Goal: Task Accomplishment & Management: Manage account settings

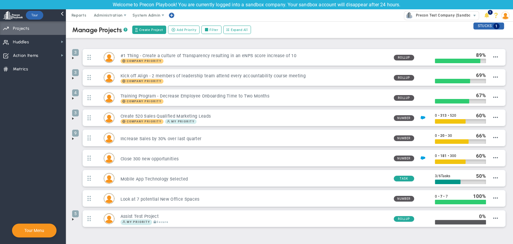
click at [75, 222] on li "5 Assist Test Project My Priority Secure Rollup 0" at bounding box center [289, 220] width 435 height 20
click at [74, 218] on span at bounding box center [73, 219] width 5 height 5
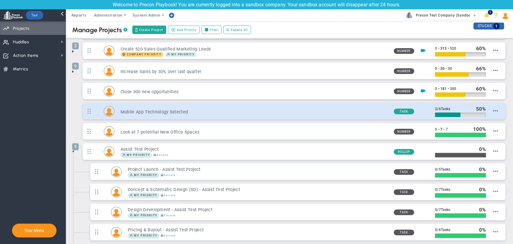
scroll to position [100, 0]
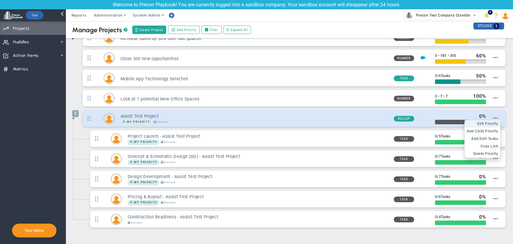
click at [483, 123] on span "Edit Priority" at bounding box center [487, 123] width 21 height 4
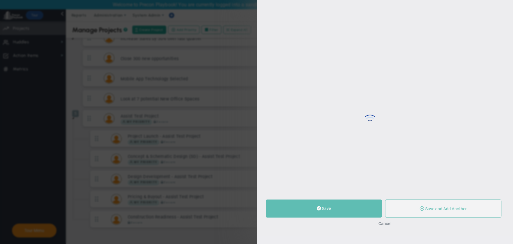
type input "Assist Test Project"
type input "0"
type input "100"
radio input "true"
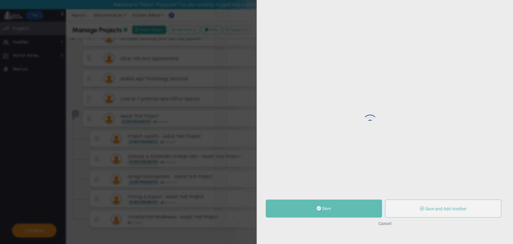
type input "[PERSON_NAME]"
type input "0"
type input "100"
radio input "true"
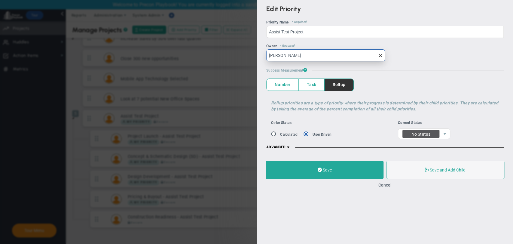
click at [334, 57] on input "[PERSON_NAME]" at bounding box center [325, 55] width 119 height 12
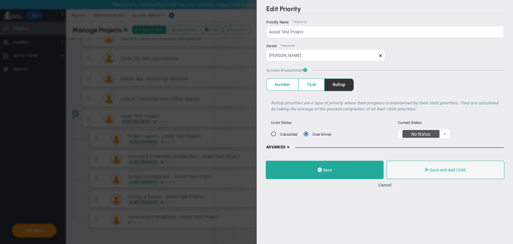
click at [381, 57] on span at bounding box center [380, 55] width 5 height 5
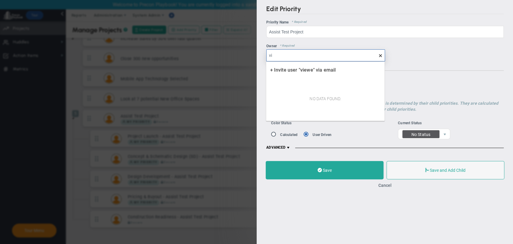
type input "v"
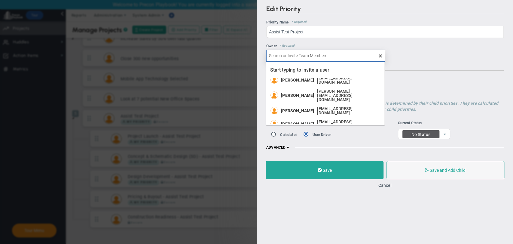
scroll to position [94, 0]
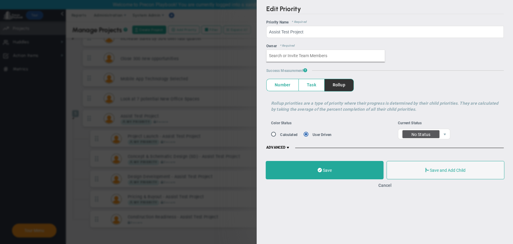
click at [421, 68] on h5 "Success Measurement ?" at bounding box center [384, 70] width 237 height 5
click at [429, 169] on button "Save and Add Child" at bounding box center [445, 169] width 118 height 18
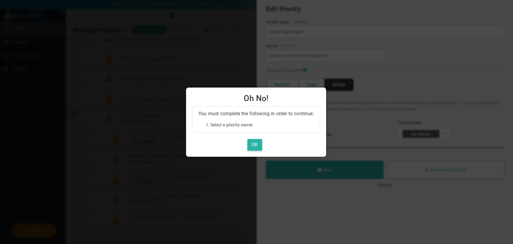
click at [258, 142] on button "OK" at bounding box center [254, 145] width 15 height 12
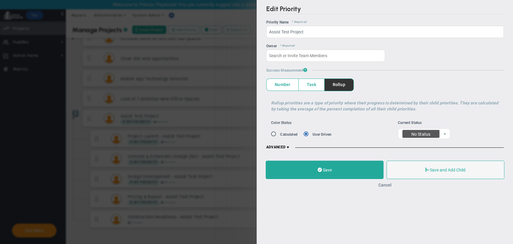
click at [385, 183] on button "Cancel" at bounding box center [384, 184] width 13 height 5
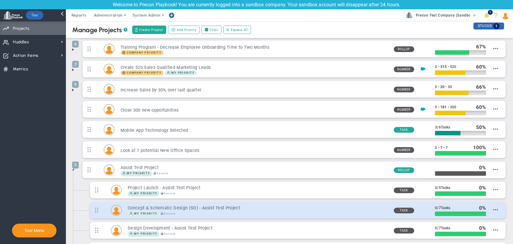
scroll to position [120, 0]
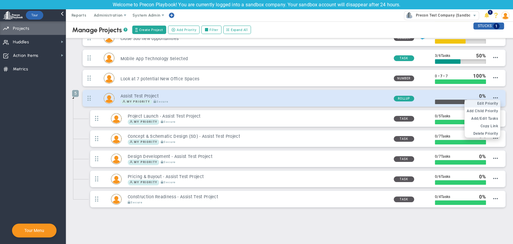
click at [485, 104] on span "Edit Priority" at bounding box center [487, 103] width 21 height 4
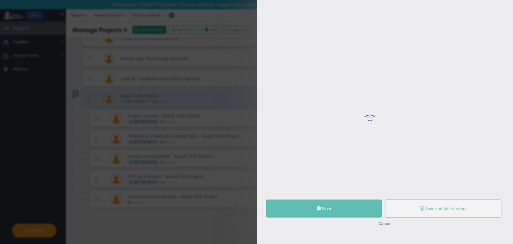
type input "Assist Test Project"
type input "0"
type input "100"
radio input "true"
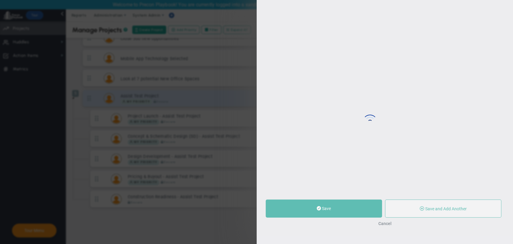
type input "[PERSON_NAME]"
type input "0"
type input "100"
radio input "true"
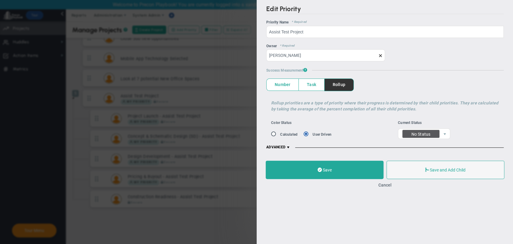
click at [380, 55] on span at bounding box center [380, 55] width 5 height 5
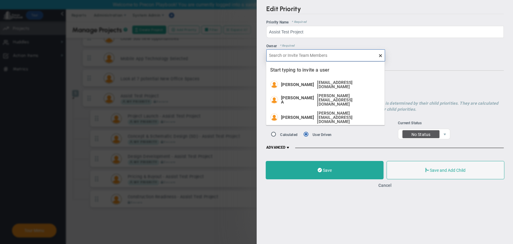
paste input "[EMAIL_ADDRESS][DOMAIN_NAME]"
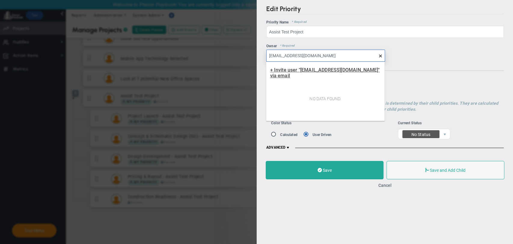
click at [331, 67] on span "+ Invite user "[EMAIL_ADDRESS][DOMAIN_NAME]" via email" at bounding box center [325, 72] width 110 height 11
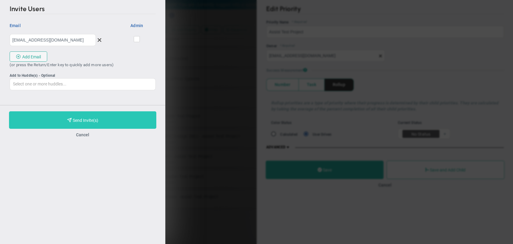
click at [63, 125] on button "Purchase and Send Invite(s) Validating Invite..." at bounding box center [82, 119] width 147 height 17
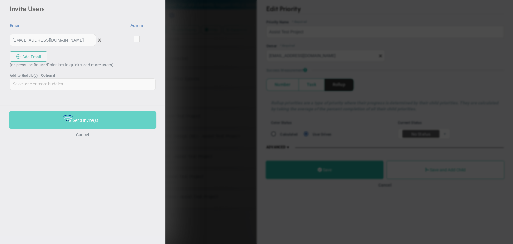
type input "undefined"
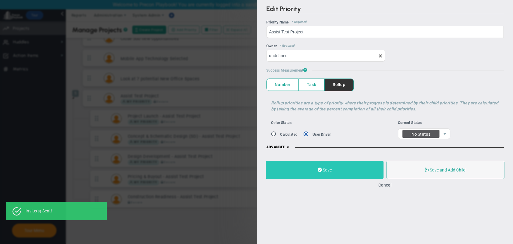
click at [322, 171] on span "Save" at bounding box center [326, 169] width 9 height 5
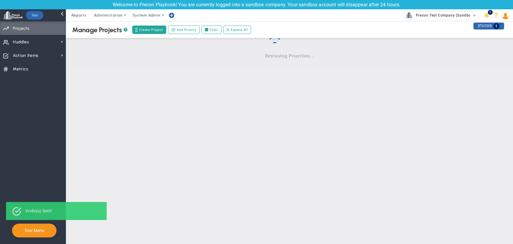
scroll to position [20, 0]
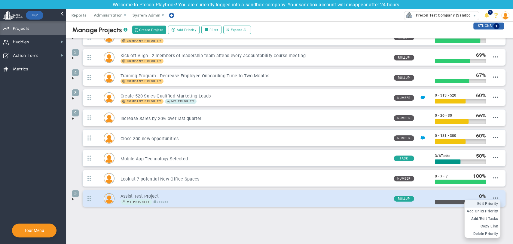
click at [485, 202] on span "Edit Priority" at bounding box center [487, 203] width 21 height 4
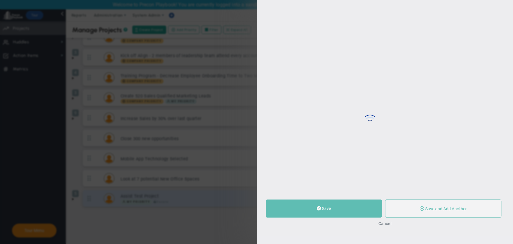
type input "Assist Test Project"
type input "0"
type input "100"
radio input "true"
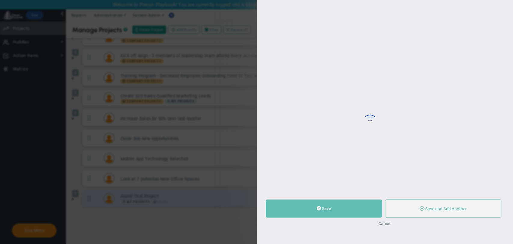
type input "[PERSON_NAME]"
type input "0"
type input "100"
radio input "true"
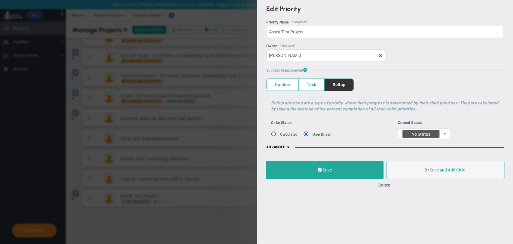
click at [378, 55] on span at bounding box center [380, 55] width 5 height 5
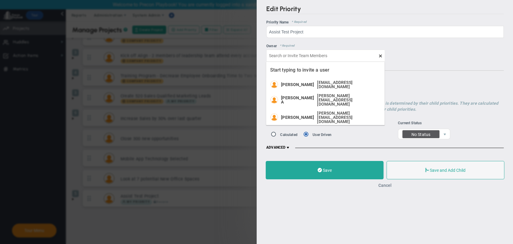
click at [387, 184] on button "Cancel" at bounding box center [384, 185] width 13 height 5
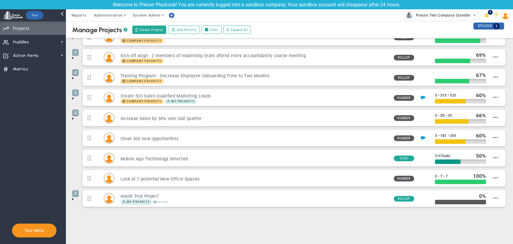
click at [73, 198] on span at bounding box center [73, 199] width 5 height 5
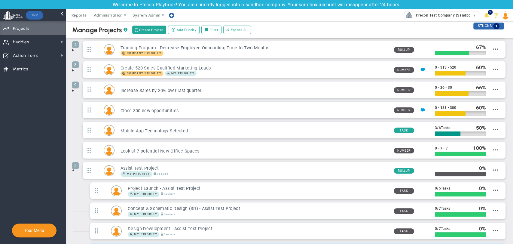
scroll to position [87, 0]
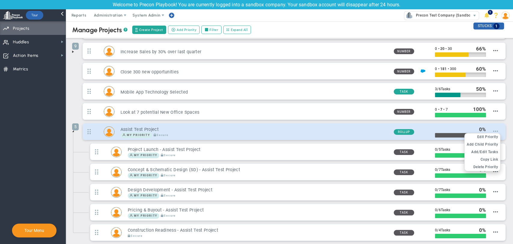
click at [493, 131] on span at bounding box center [495, 131] width 5 height 5
click at [486, 135] on span "Edit Priority" at bounding box center [487, 137] width 21 height 4
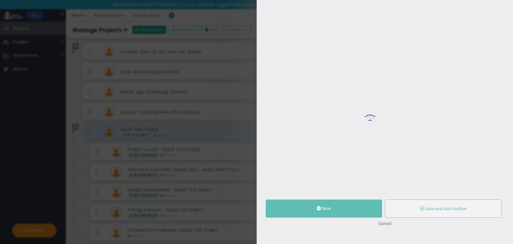
type input "Assist Test Project"
type input "0"
type input "100"
radio input "true"
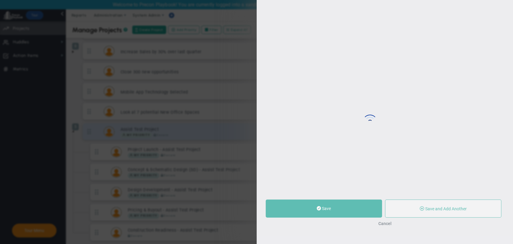
type input "[PERSON_NAME]"
type input "0"
type input "100"
radio input "true"
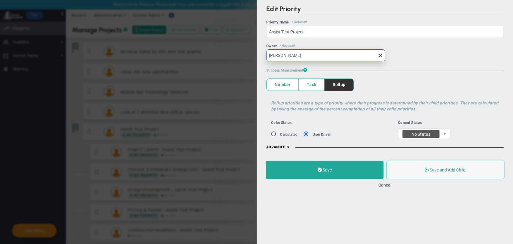
click at [331, 49] on input "[PERSON_NAME]" at bounding box center [325, 55] width 119 height 12
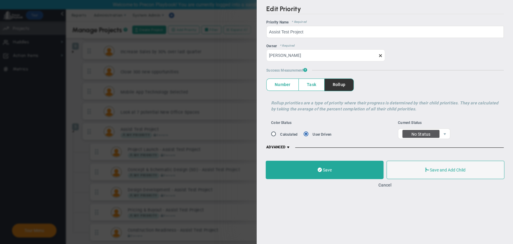
click at [378, 53] on span at bounding box center [380, 55] width 5 height 5
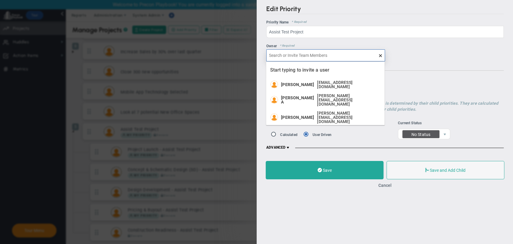
paste input "[EMAIL_ADDRESS][DOMAIN_NAME]"
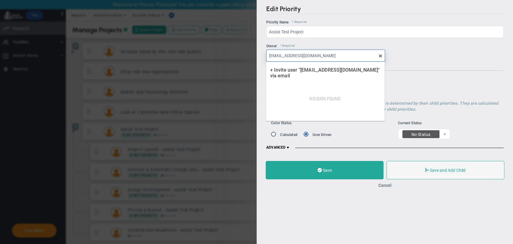
type input "[EMAIL_ADDRESS][DOMAIN_NAME]"
click at [433, 75] on div "OKR Name * Required Priority Name * Required Assist Test Project Assist Test Pr…" at bounding box center [384, 85] width 237 height 130
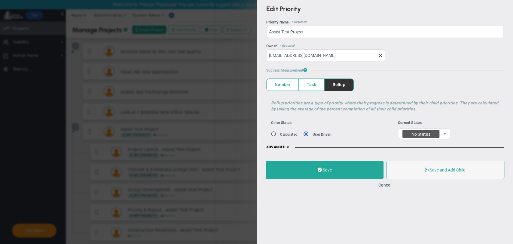
click at [380, 53] on span at bounding box center [380, 55] width 5 height 5
click at [422, 58] on div "Owner * Required" at bounding box center [384, 53] width 237 height 18
click at [390, 182] on button "Cancel" at bounding box center [384, 184] width 13 height 5
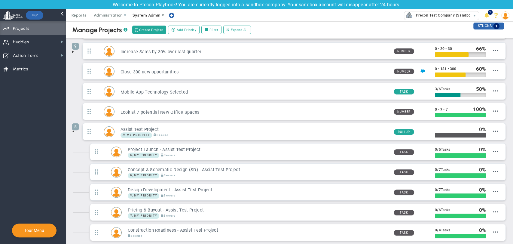
click at [143, 11] on span "System Admin" at bounding box center [147, 15] width 38 height 12
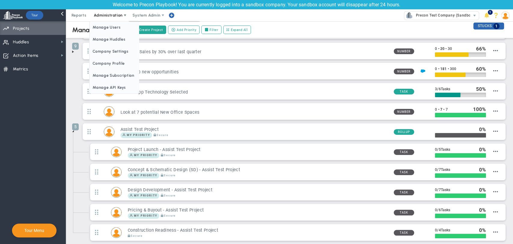
click at [115, 17] on span "Administration" at bounding box center [108, 15] width 29 height 5
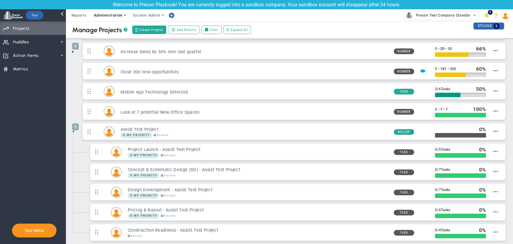
click at [111, 14] on span "Administration" at bounding box center [108, 15] width 29 height 5
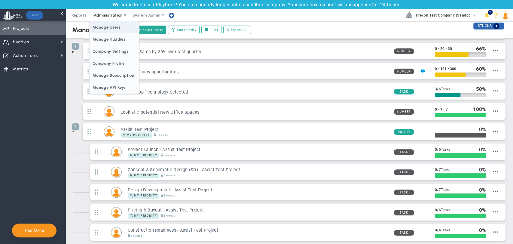
click at [110, 29] on span "Manage Users" at bounding box center [114, 27] width 49 height 12
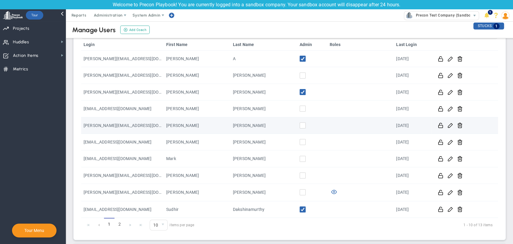
scroll to position [87, 0]
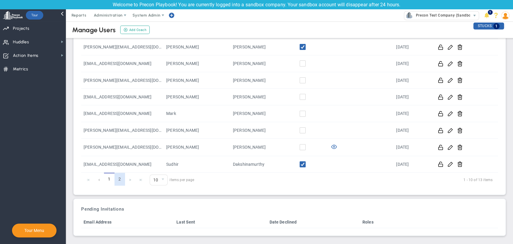
click at [121, 176] on link "2" at bounding box center [120, 179] width 11 height 13
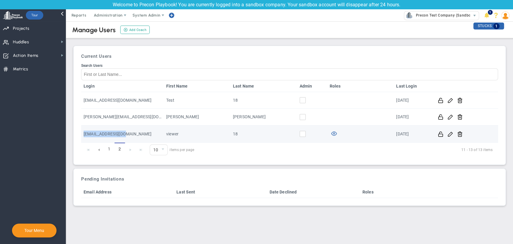
drag, startPoint x: 129, startPoint y: 133, endPoint x: 84, endPoint y: 134, distance: 45.1
click at [84, 134] on td "[EMAIL_ADDRESS][DOMAIN_NAME]" at bounding box center [122, 133] width 83 height 17
copy td "[EMAIL_ADDRESS][DOMAIN_NAME]"
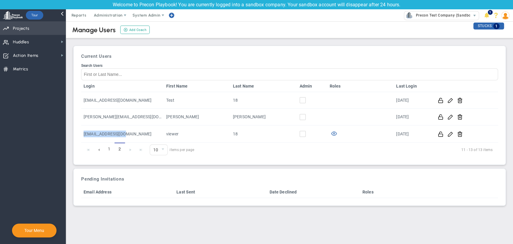
click at [13, 29] on span "Projects" at bounding box center [21, 28] width 16 height 13
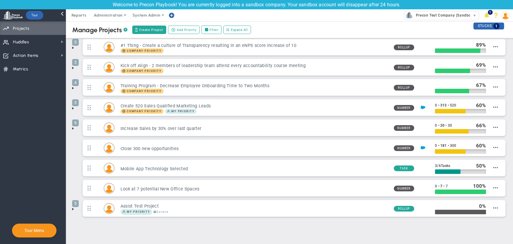
scroll to position [20, 0]
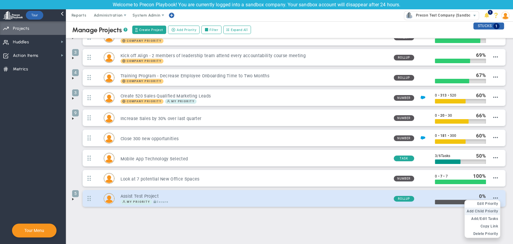
click at [485, 207] on li "Add Child OKR Add Child Priority" at bounding box center [482, 211] width 35 height 8
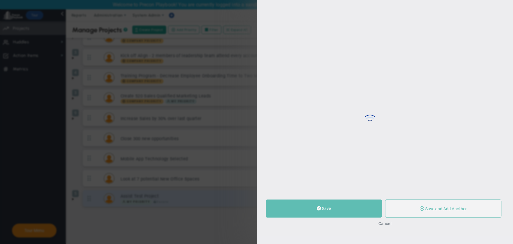
click at [484, 204] on div "Loading... Edit Priority OKR Name Priority Name Coach AI Coach ? ? ? ? Everyone…" at bounding box center [256, 122] width 513 height 244
type input "0"
radio input "true"
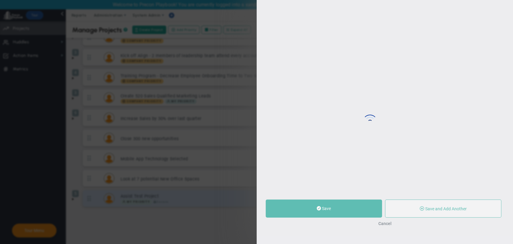
type input "[PERSON_NAME]"
type input "0"
radio input "true"
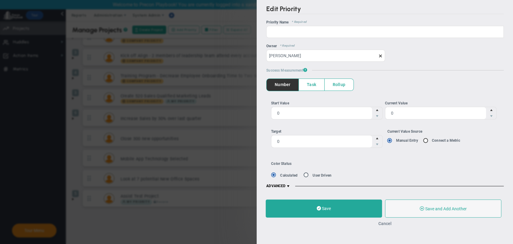
click at [386, 223] on button "Cancel" at bounding box center [384, 223] width 13 height 5
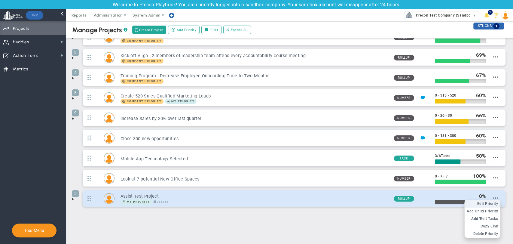
click at [485, 202] on span "Edit Priority" at bounding box center [487, 203] width 21 height 4
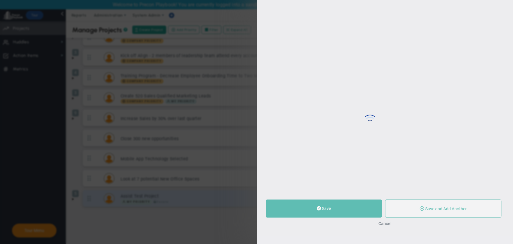
type input "Assist Test Project"
type input "0"
type input "100"
radio input "true"
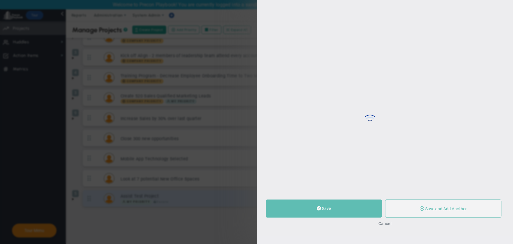
type input "[PERSON_NAME]"
type input "0"
type input "100"
radio input "true"
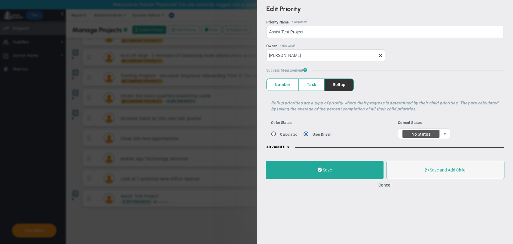
click at [379, 55] on span at bounding box center [380, 55] width 5 height 5
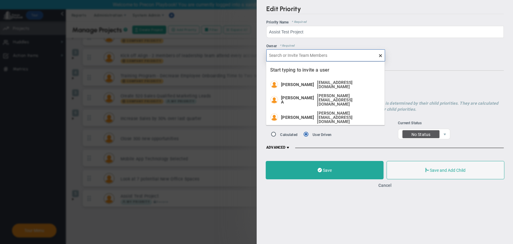
paste input "[EMAIL_ADDRESS][DOMAIN_NAME]"
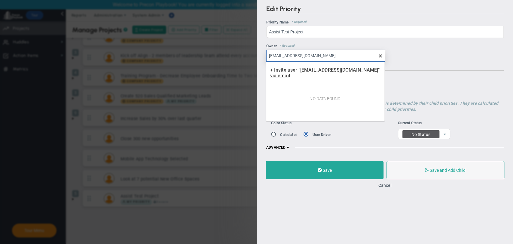
click at [320, 70] on span "+ Invite user "[EMAIL_ADDRESS][DOMAIN_NAME]" via email" at bounding box center [325, 72] width 110 height 11
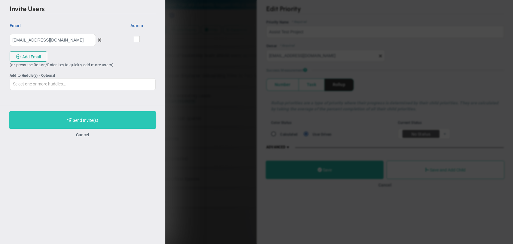
click at [101, 123] on button "Purchase and Send Invite(s) Validating Invite..." at bounding box center [82, 119] width 147 height 17
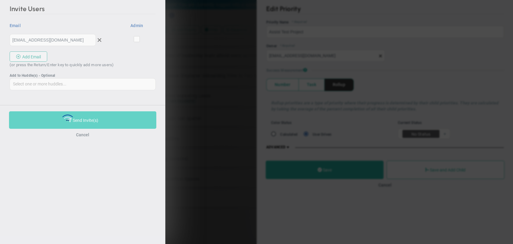
type input "undefined"
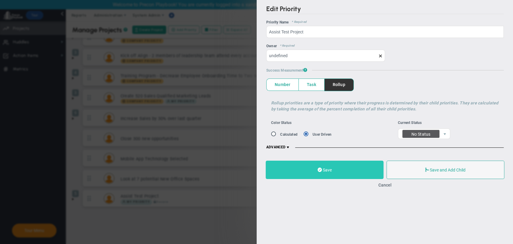
click at [337, 174] on button "Save" at bounding box center [325, 169] width 118 height 18
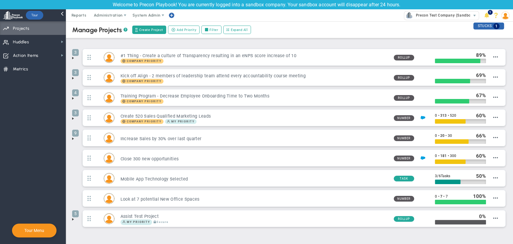
scroll to position [20, 0]
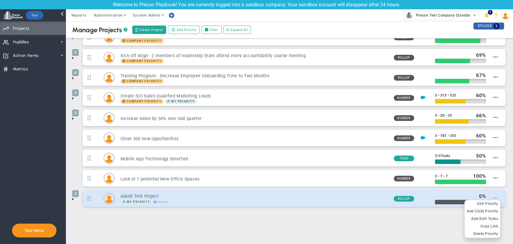
click at [493, 197] on span at bounding box center [495, 197] width 5 height 5
click at [487, 203] on span "Edit Priority" at bounding box center [487, 203] width 21 height 4
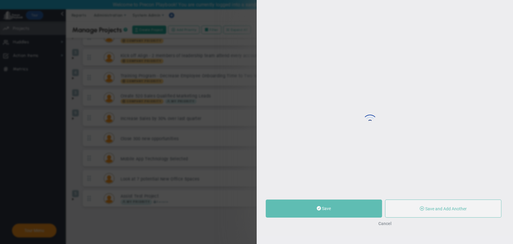
type input "Assist Test Project"
type input "0"
type input "100"
radio input "true"
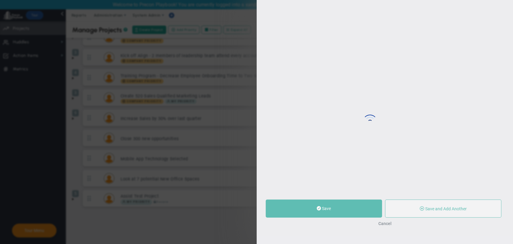
type input "[PERSON_NAME]"
type input "0"
type input "100"
radio input "true"
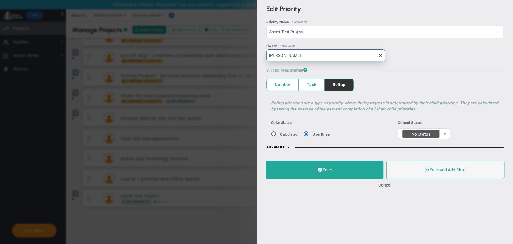
click at [346, 58] on input "[PERSON_NAME]" at bounding box center [325, 55] width 119 height 12
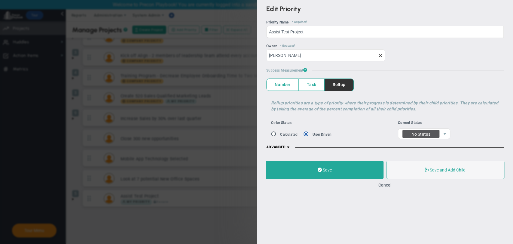
click at [382, 54] on span at bounding box center [380, 55] width 5 height 5
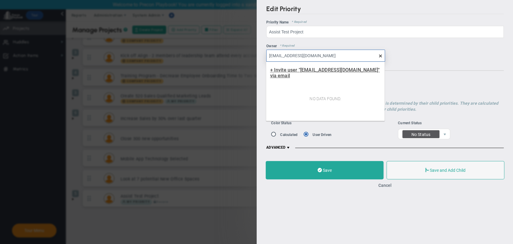
click at [323, 70] on span "+ Invite user "[EMAIL_ADDRESS][DOMAIN_NAME]" via email" at bounding box center [325, 72] width 110 height 11
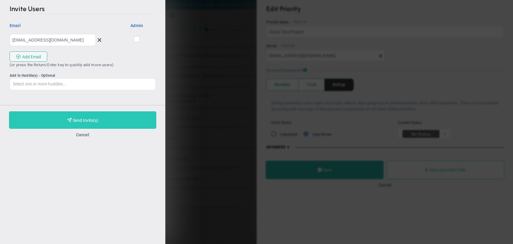
click at [89, 118] on span "Purchase and Send Invite(s)" at bounding box center [86, 120] width 26 height 5
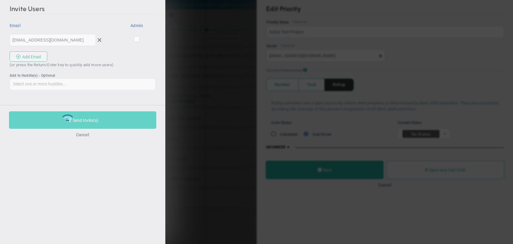
type input "undefined"
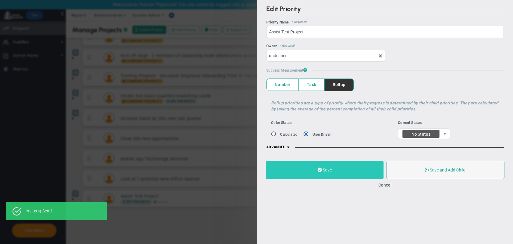
click at [339, 168] on button "Save" at bounding box center [325, 169] width 118 height 18
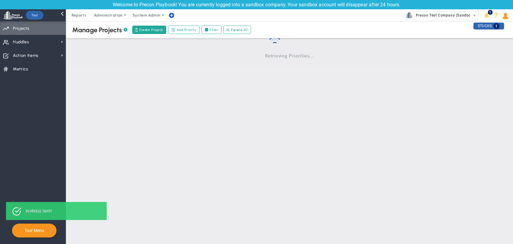
scroll to position [20, 0]
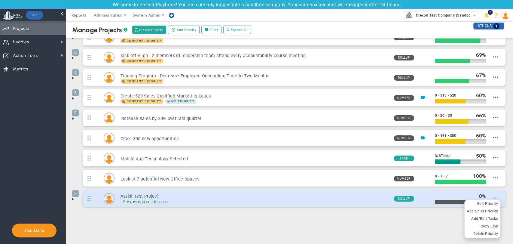
click at [493, 197] on span at bounding box center [495, 197] width 5 height 5
click at [486, 202] on span "Edit Priority" at bounding box center [487, 203] width 21 height 4
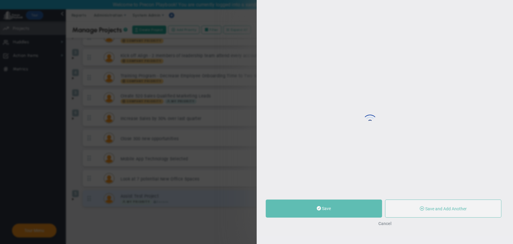
type input "Assist Test Project"
type input "0"
type input "100"
radio input "true"
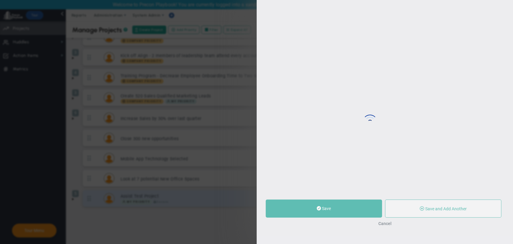
type input "[PERSON_NAME]"
type input "0"
type input "100"
radio input "true"
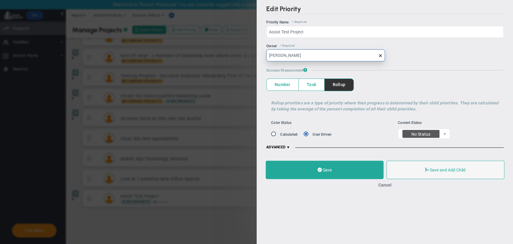
click at [338, 57] on input "[PERSON_NAME]" at bounding box center [325, 55] width 119 height 12
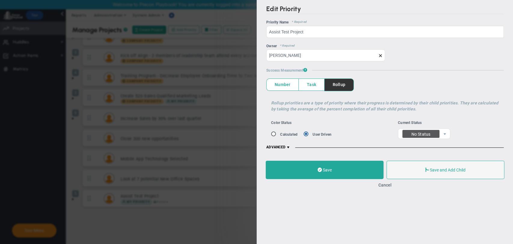
click at [380, 55] on span at bounding box center [380, 55] width 5 height 5
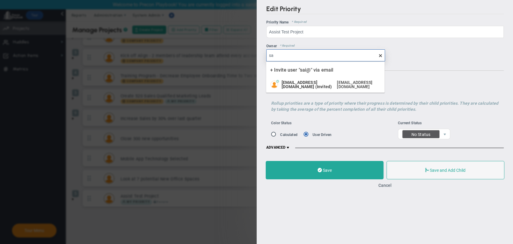
type input "s"
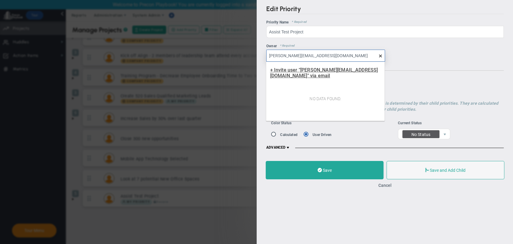
click at [333, 71] on span "+ Invite user "[PERSON_NAME][EMAIL_ADDRESS][DOMAIN_NAME]" via email" at bounding box center [324, 72] width 108 height 11
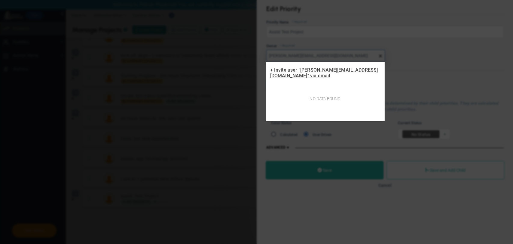
type input "[PERSON_NAME][EMAIL_ADDRESS][DOMAIN_NAME]"
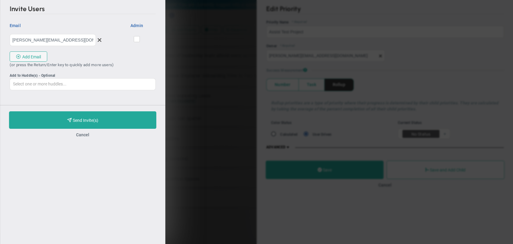
click at [134, 38] on span at bounding box center [137, 39] width 6 height 6
click at [135, 38] on input "checkbox" at bounding box center [137, 40] width 4 height 6
checkbox input "true"
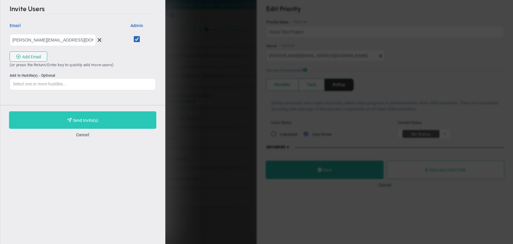
click at [94, 124] on button "Purchase and Send Invite(s) Validating Invite..." at bounding box center [82, 119] width 147 height 17
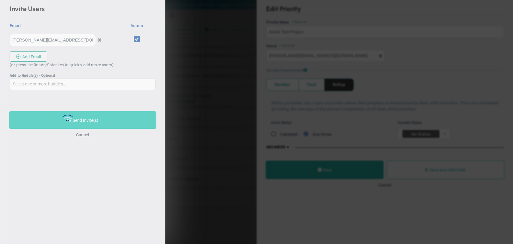
type input "undefined"
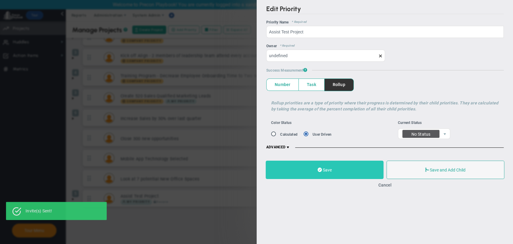
click at [315, 170] on button "Save" at bounding box center [325, 169] width 118 height 18
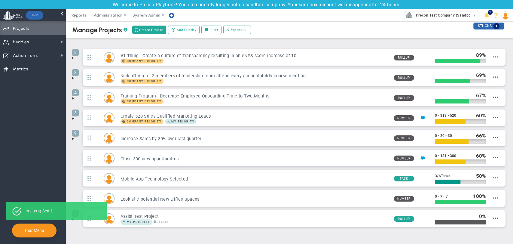
scroll to position [20, 0]
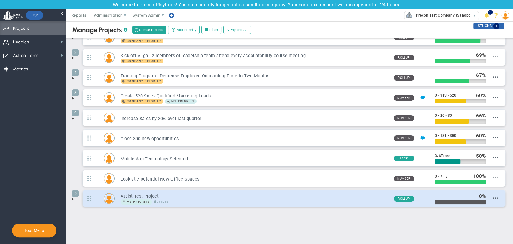
click at [495, 197] on div "5 Assist Test Project My Priority Secure Rollup 0" at bounding box center [294, 198] width 423 height 17
click at [481, 203] on span "Edit Priority" at bounding box center [487, 203] width 21 height 4
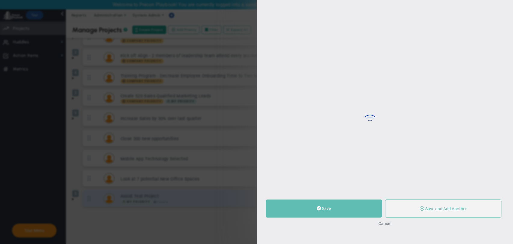
type input "Assist Test Project"
type input "0"
type input "100"
radio input "true"
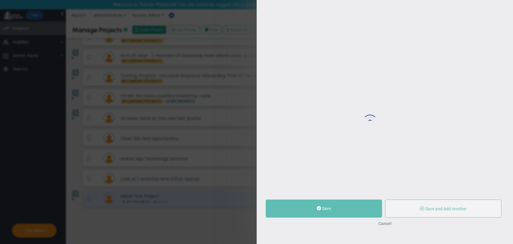
type input "[PERSON_NAME]"
type input "0"
type input "100"
radio input "true"
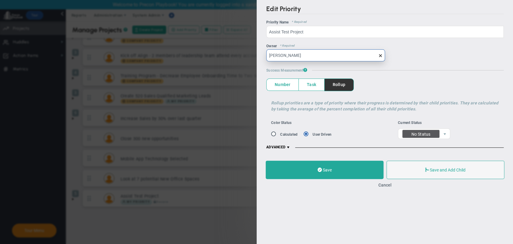
drag, startPoint x: 320, startPoint y: 58, endPoint x: 268, endPoint y: 57, distance: 52.0
click at [268, 57] on input "[PERSON_NAME]" at bounding box center [325, 55] width 119 height 12
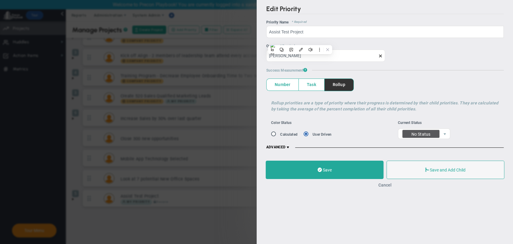
click at [385, 185] on button "Cancel" at bounding box center [384, 184] width 13 height 5
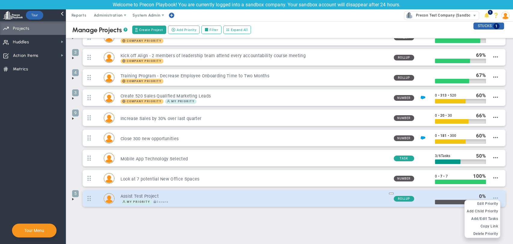
click at [493, 198] on span at bounding box center [495, 197] width 5 height 5
click at [490, 201] on span "Edit Priority" at bounding box center [487, 203] width 21 height 4
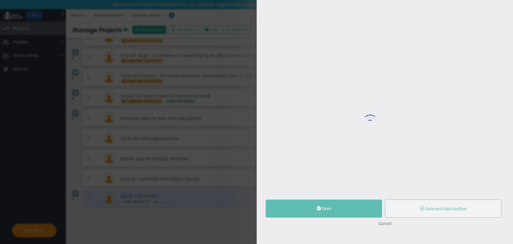
type input "Assist Test Project"
type input "0"
type input "100"
radio input "true"
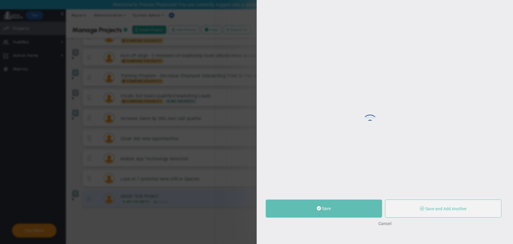
type input "[PERSON_NAME]"
type input "0"
type input "100"
radio input "true"
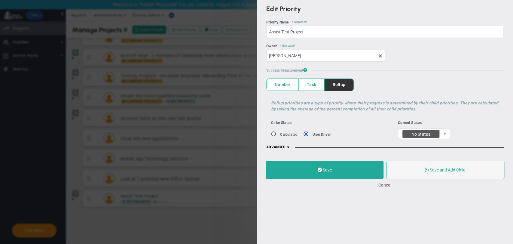
click at [384, 187] on button "Cancel" at bounding box center [384, 184] width 13 height 5
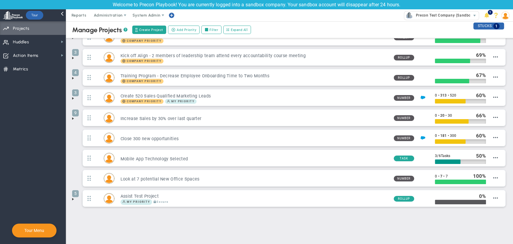
click at [72, 200] on span at bounding box center [73, 199] width 5 height 5
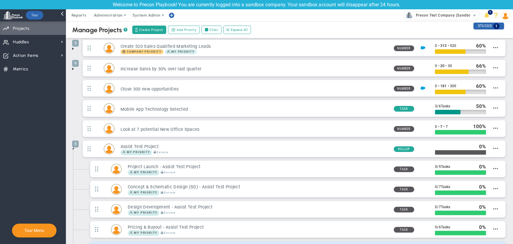
scroll to position [120, 0]
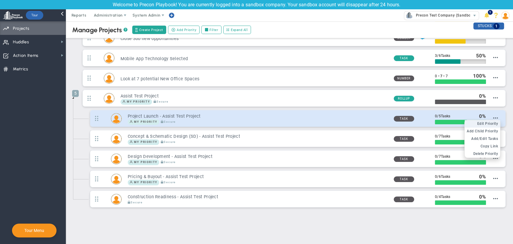
click at [486, 122] on span "Edit Priority" at bounding box center [487, 123] width 21 height 4
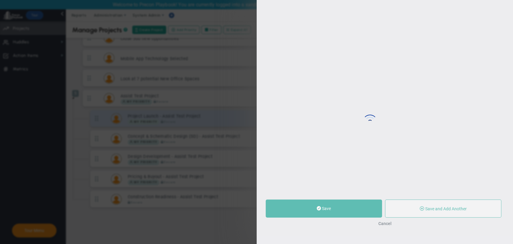
type input "Project Launch - Assist Test Project"
type input "0"
type input "5"
radio input "true"
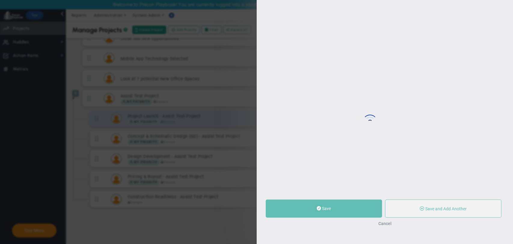
type input "[PERSON_NAME]"
type input "0"
type input "5"
radio input "true"
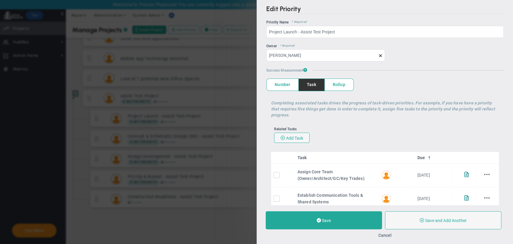
click at [378, 55] on span at bounding box center [380, 55] width 5 height 5
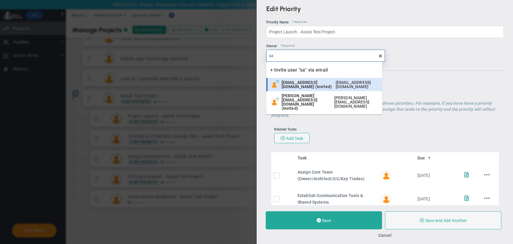
click at [313, 84] on span "[EMAIL_ADDRESS][DOMAIN_NAME] (Invited)" at bounding box center [306, 84] width 51 height 8
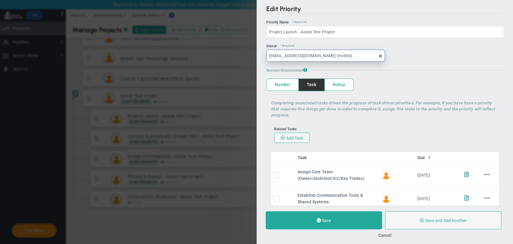
type input "[EMAIL_ADDRESS][DOMAIN_NAME] (Invited)"
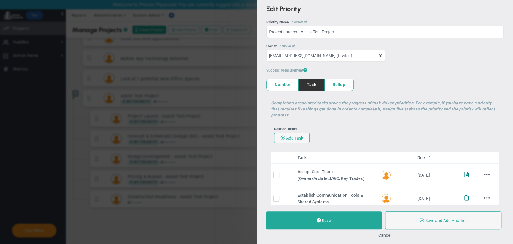
click at [323, 231] on div "Save Save and Add Another Save and Add Child Cancel" at bounding box center [385, 224] width 257 height 39
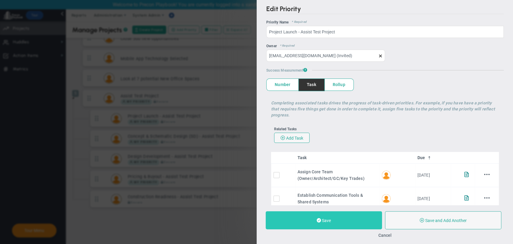
click at [325, 223] on button "Save" at bounding box center [324, 220] width 116 height 18
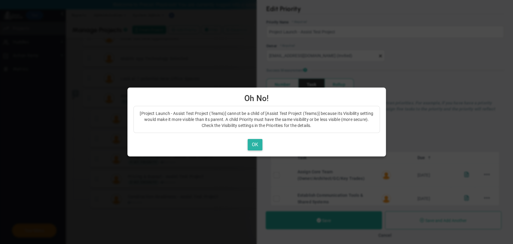
click at [253, 145] on button "OK" at bounding box center [255, 145] width 15 height 12
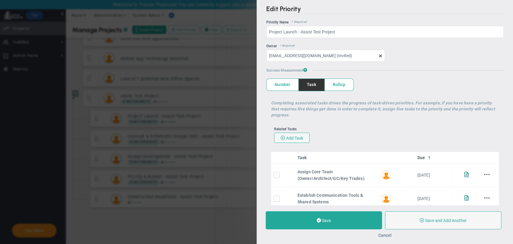
click at [390, 235] on button "Cancel" at bounding box center [384, 235] width 13 height 5
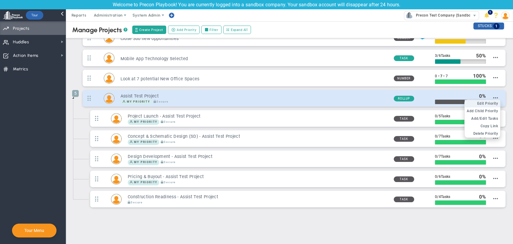
click at [487, 102] on span "Edit Priority" at bounding box center [487, 103] width 21 height 4
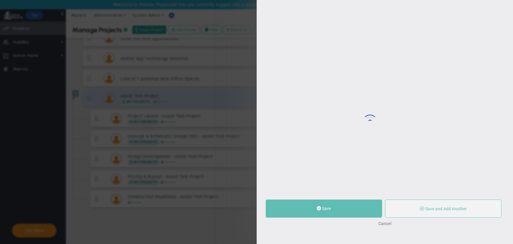
type input "Assist Test Project"
type input "0"
type input "100"
radio input "true"
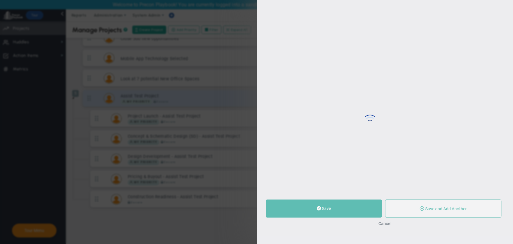
type input "[PERSON_NAME]"
type input "0"
type input "100"
radio input "true"
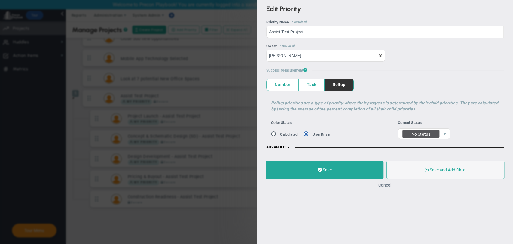
click at [389, 183] on button "Cancel" at bounding box center [384, 184] width 13 height 5
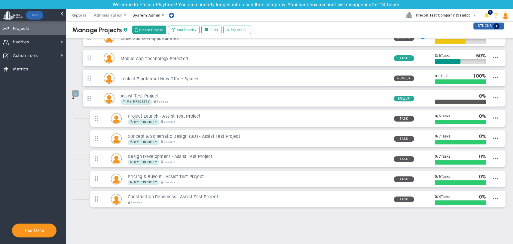
click at [137, 17] on span "System Admin" at bounding box center [147, 15] width 28 height 5
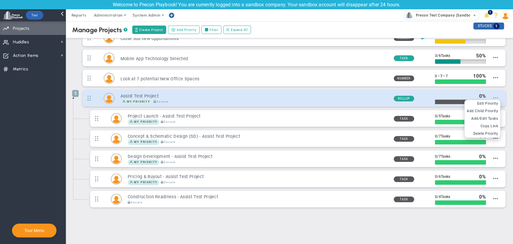
click at [493, 95] on span at bounding box center [495, 97] width 5 height 5
click at [488, 104] on span "Edit Priority" at bounding box center [487, 103] width 21 height 4
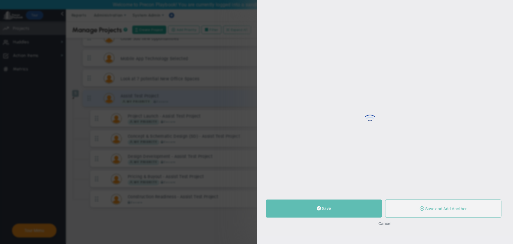
type input "Assist Test Project"
type input "0"
type input "100"
radio input "true"
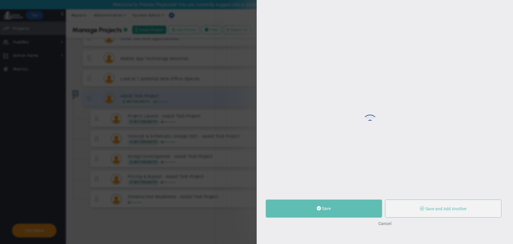
type input "[PERSON_NAME]"
type input "0"
type input "100"
radio input "true"
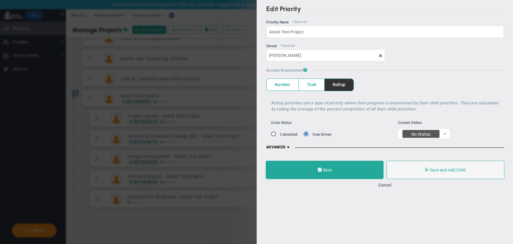
click at [380, 56] on span at bounding box center [380, 55] width 5 height 5
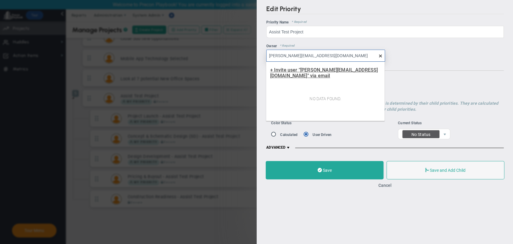
click at [330, 69] on span "+ Invite user "[PERSON_NAME][EMAIL_ADDRESS][DOMAIN_NAME]" via email" at bounding box center [324, 72] width 108 height 11
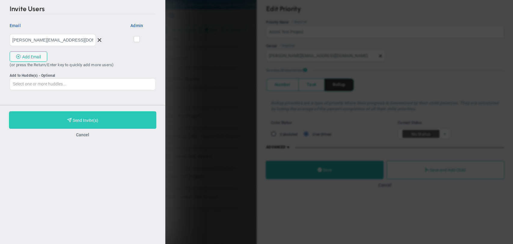
click at [102, 121] on button "Purchase and Send Invite(s) Validating Invite..." at bounding box center [82, 119] width 147 height 17
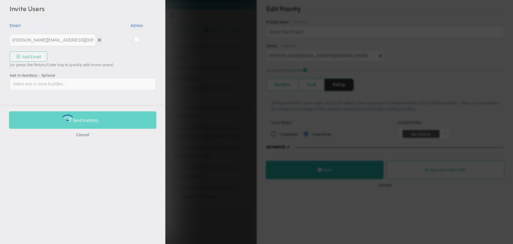
type input "undefined"
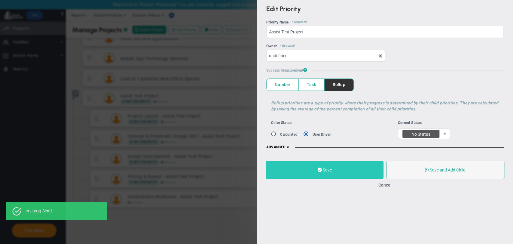
click at [336, 170] on button "Save" at bounding box center [325, 169] width 118 height 18
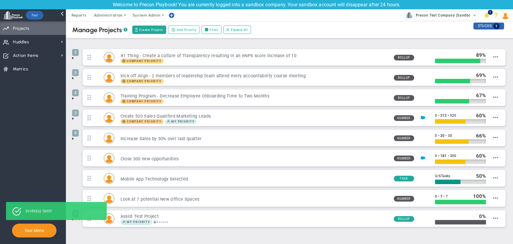
scroll to position [20, 0]
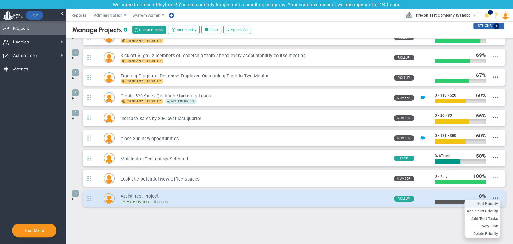
click at [488, 202] on span "Edit Priority" at bounding box center [487, 203] width 21 height 4
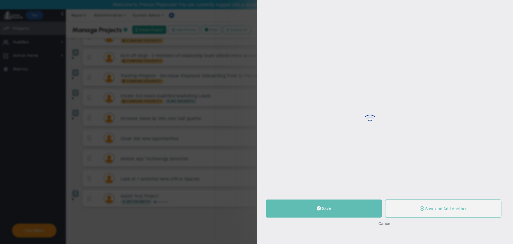
type input "Assist Test Project"
type input "0"
type input "100"
radio input "true"
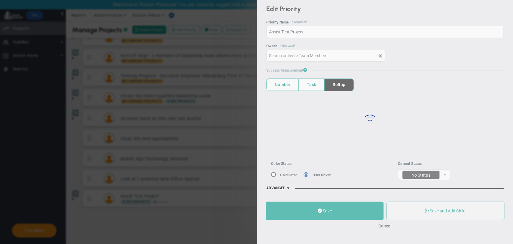
type input "[PERSON_NAME]"
type input "0"
type input "100"
radio input "true"
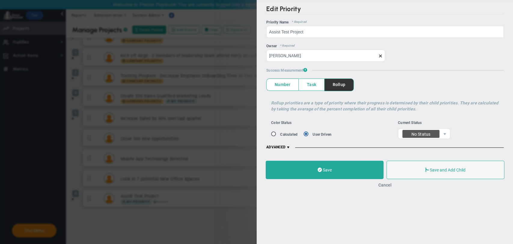
click at [385, 183] on button "Cancel" at bounding box center [384, 184] width 13 height 5
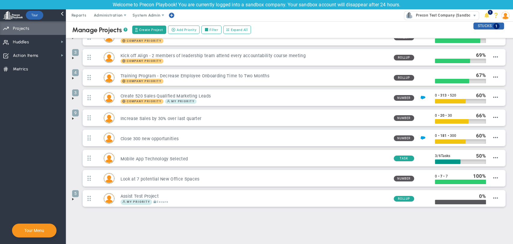
click at [502, 17] on img at bounding box center [505, 15] width 8 height 8
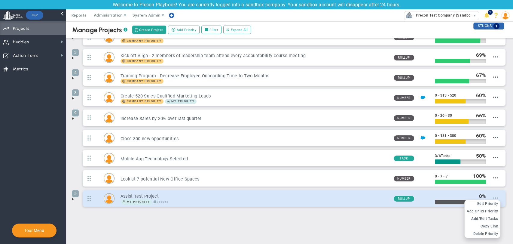
click at [493, 197] on span at bounding box center [495, 197] width 5 height 5
click at [490, 202] on span "Edit Priority" at bounding box center [487, 203] width 21 height 4
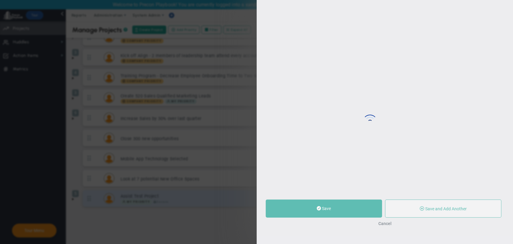
type input "Assist Test Project"
type input "0"
type input "100"
radio input "true"
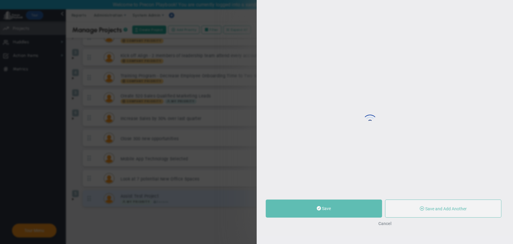
type input "[PERSON_NAME]"
type input "0"
type input "100"
radio input "true"
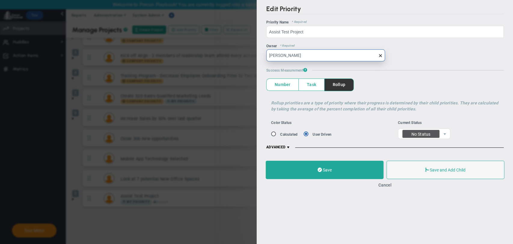
click at [339, 57] on input "[PERSON_NAME]" at bounding box center [325, 55] width 119 height 12
click at [383, 57] on input "[PERSON_NAME]" at bounding box center [325, 55] width 119 height 12
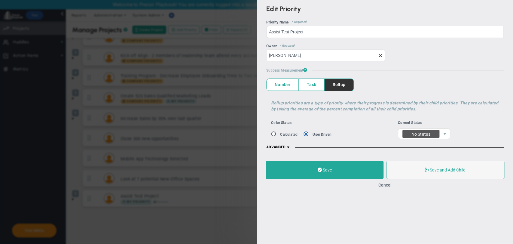
click at [381, 54] on span at bounding box center [380, 55] width 5 height 5
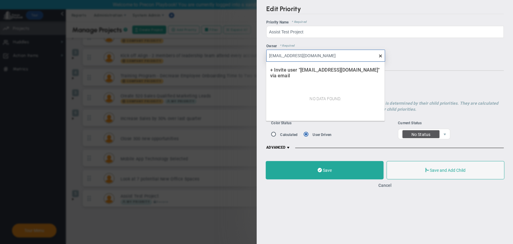
type input "[EMAIL_ADDRESS][DOMAIN_NAME]"
click at [384, 183] on button "Cancel" at bounding box center [384, 185] width 13 height 5
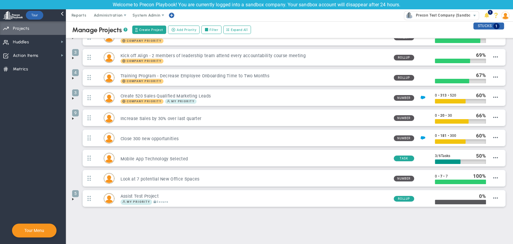
click at [501, 18] on span at bounding box center [505, 15] width 9 height 12
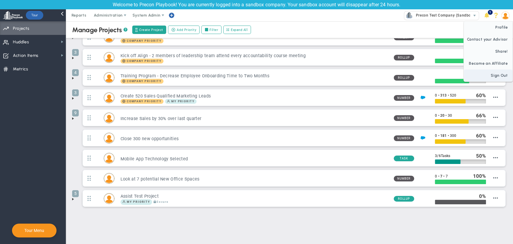
click at [499, 78] on span "Sign Out" at bounding box center [488, 75] width 49 height 12
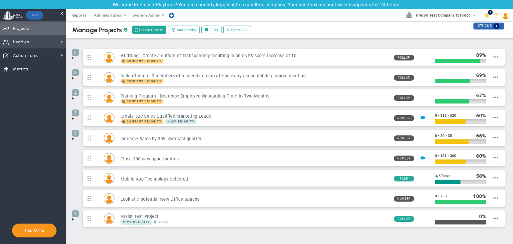
click at [34, 44] on span "Huddles Huddles" at bounding box center [33, 42] width 66 height 14
click at [115, 11] on span "Administration" at bounding box center [108, 15] width 38 height 12
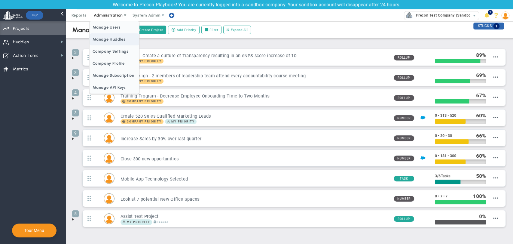
click at [114, 43] on span "Manage Huddles" at bounding box center [114, 39] width 49 height 12
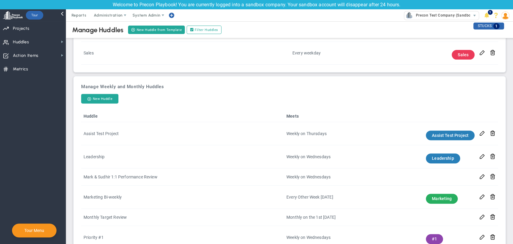
scroll to position [133, 0]
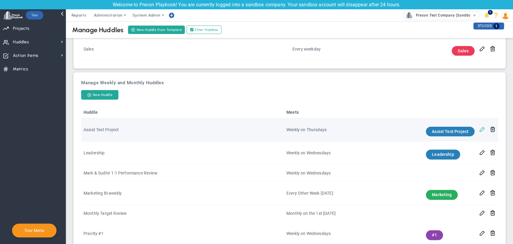
click at [479, 130] on span at bounding box center [482, 129] width 6 height 6
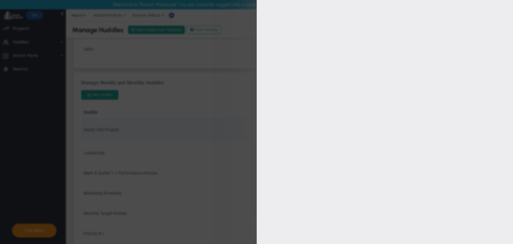
type input "Assist Test Project"
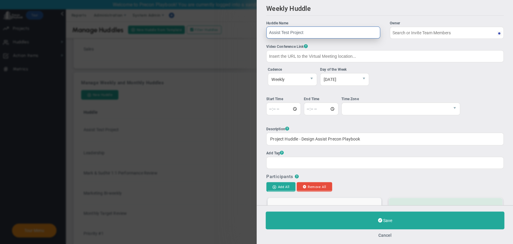
type input "[PERSON_NAME]"
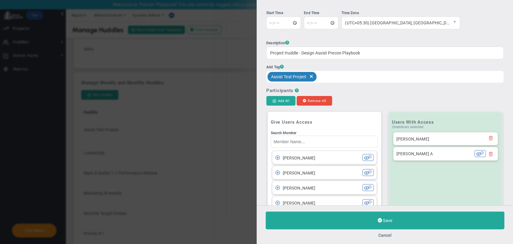
scroll to position [167, 0]
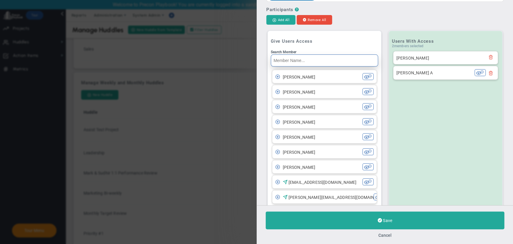
click at [322, 61] on input "Search Member" at bounding box center [324, 60] width 107 height 12
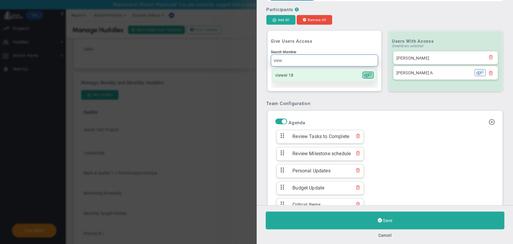
click at [368, 78] on button at bounding box center [367, 75] width 11 height 7
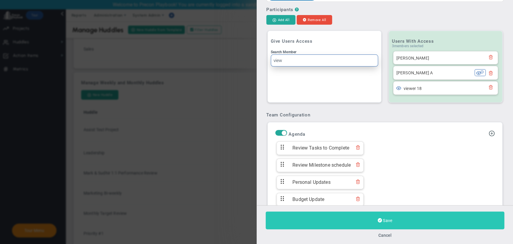
type input "view"
click at [381, 223] on button "Save" at bounding box center [385, 220] width 239 height 18
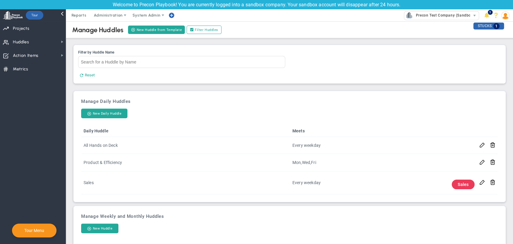
click at [503, 15] on img at bounding box center [505, 15] width 8 height 8
click at [505, 16] on img at bounding box center [505, 15] width 8 height 8
click at [507, 16] on img at bounding box center [505, 15] width 8 height 8
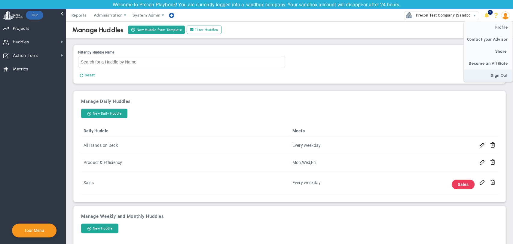
click at [497, 73] on span "Sign Out" at bounding box center [488, 75] width 49 height 12
